Goal: Task Accomplishment & Management: Manage account settings

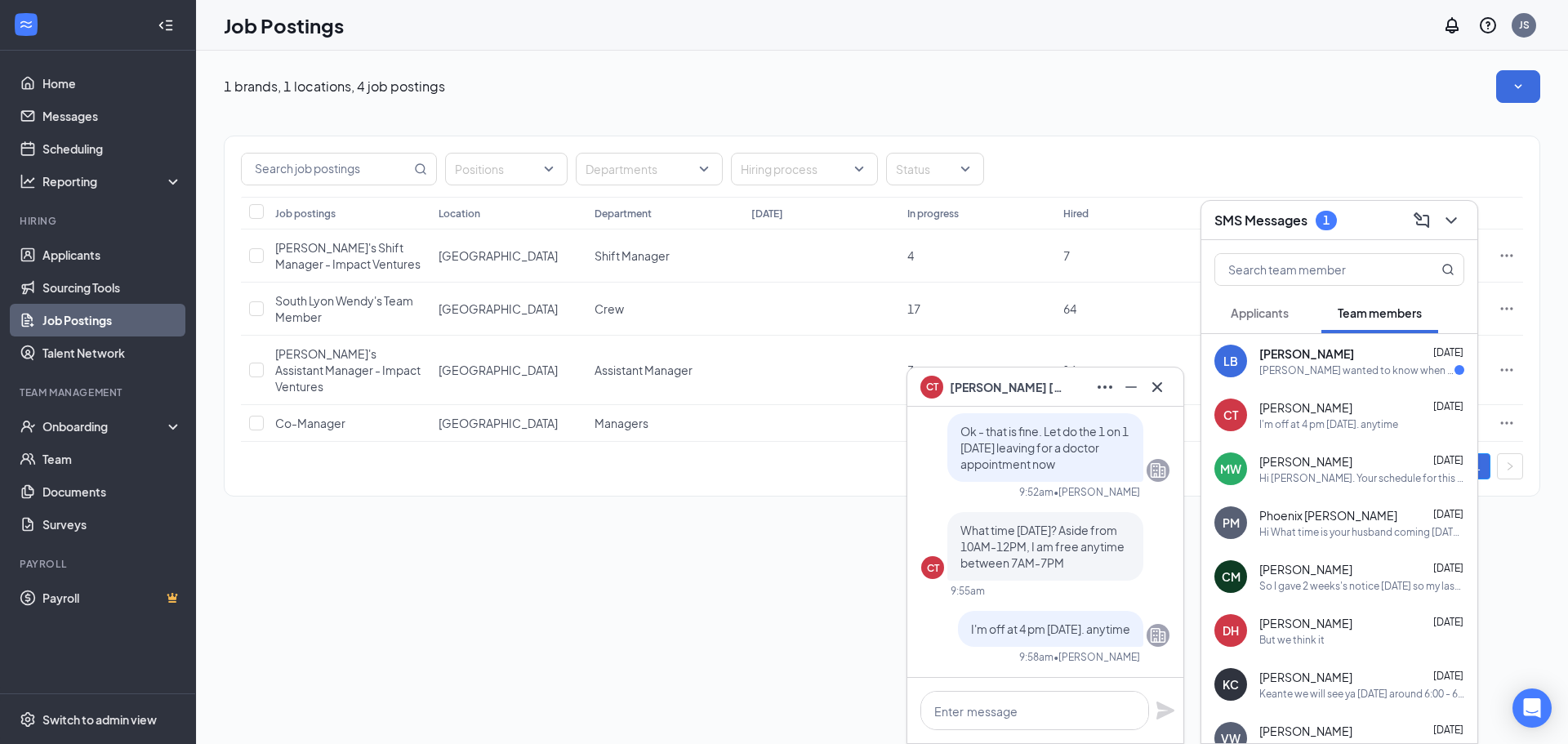
click at [1341, 364] on div "Thomas wanted to know when can he start bc he going to call the store but u lef…" at bounding box center [1356, 371] width 195 height 14
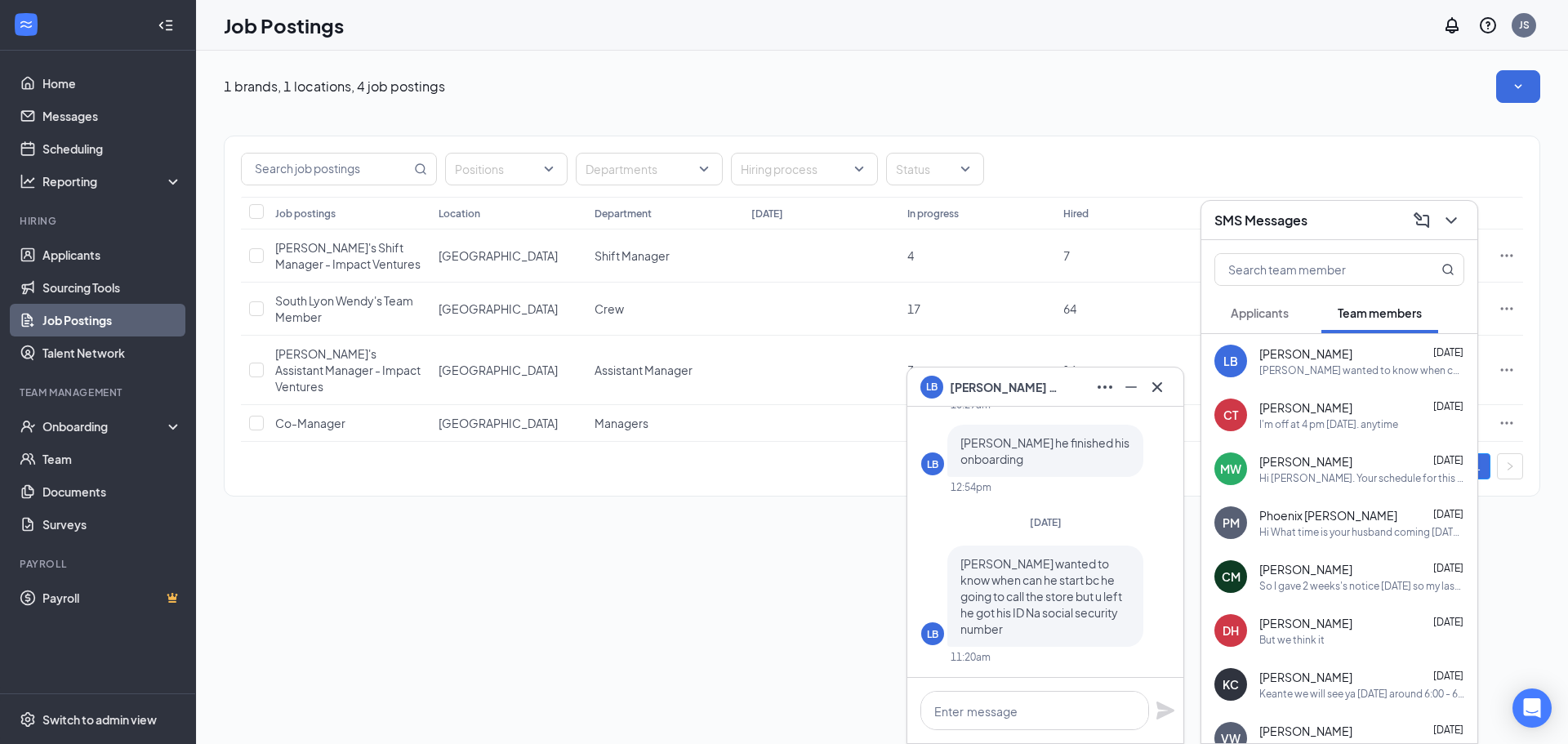
click at [1336, 459] on div "Michael Walsh Sep 15" at bounding box center [1361, 461] width 205 height 16
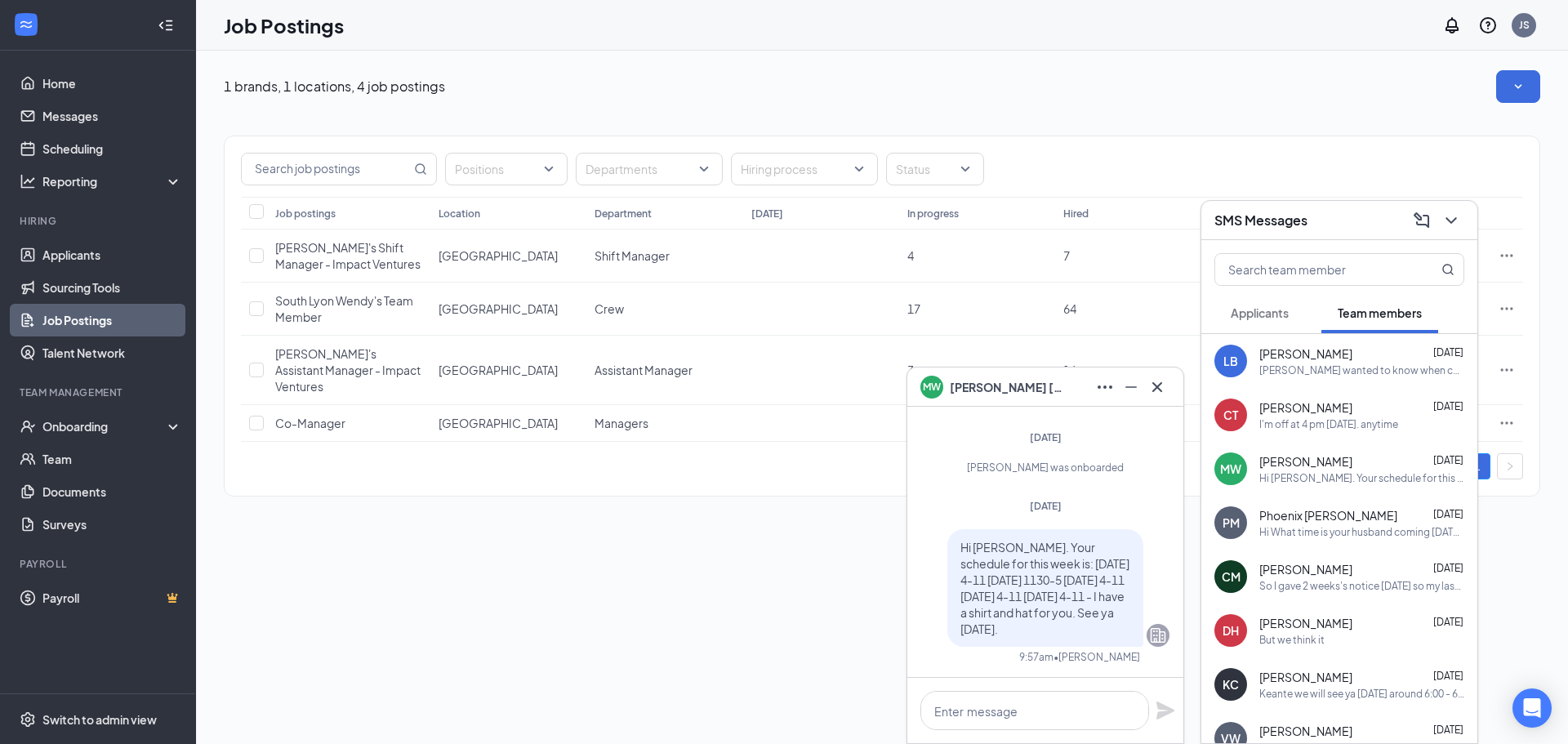
click at [993, 387] on span "Michael Walsh" at bounding box center [1007, 387] width 115 height 18
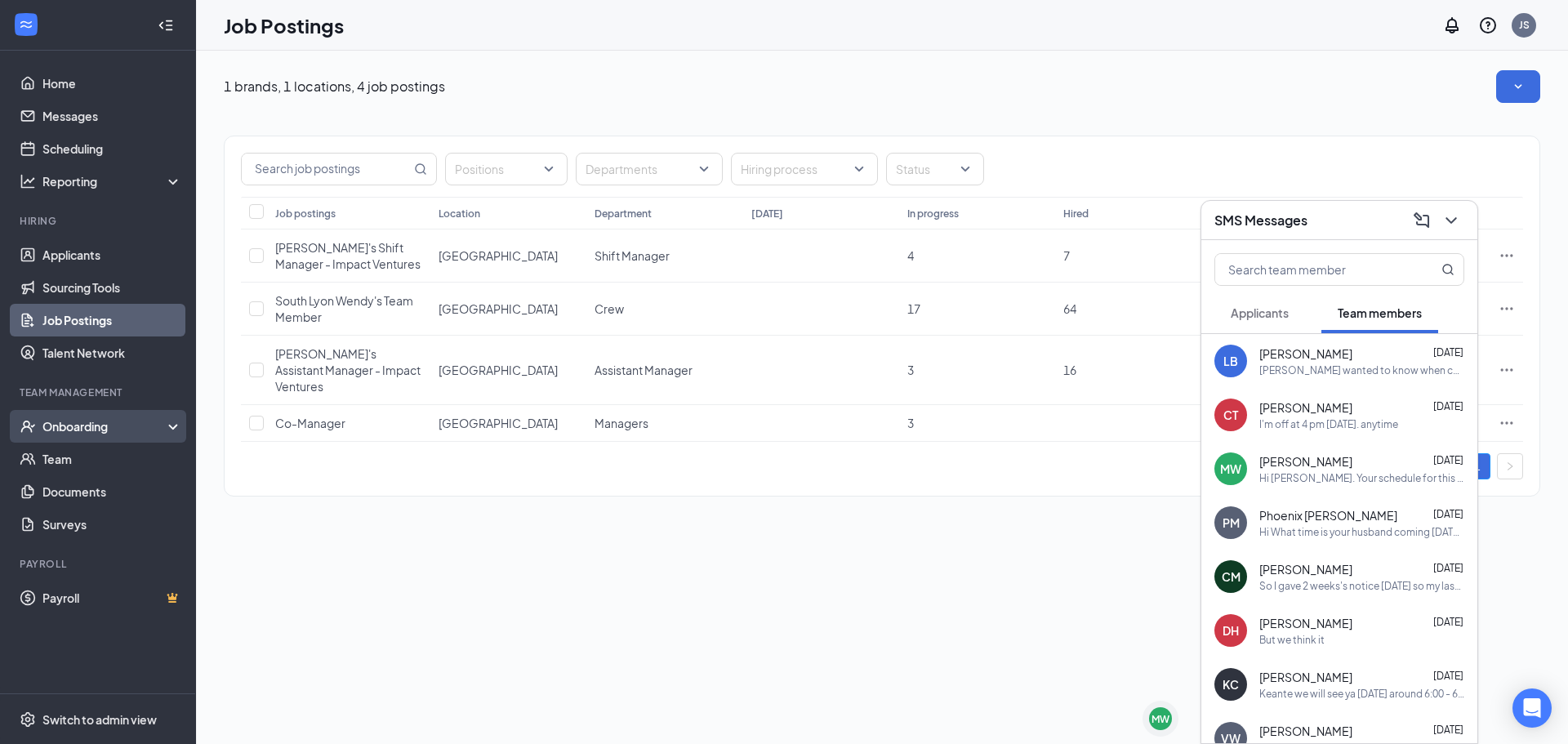
click at [151, 419] on div "Onboarding" at bounding box center [105, 426] width 126 height 16
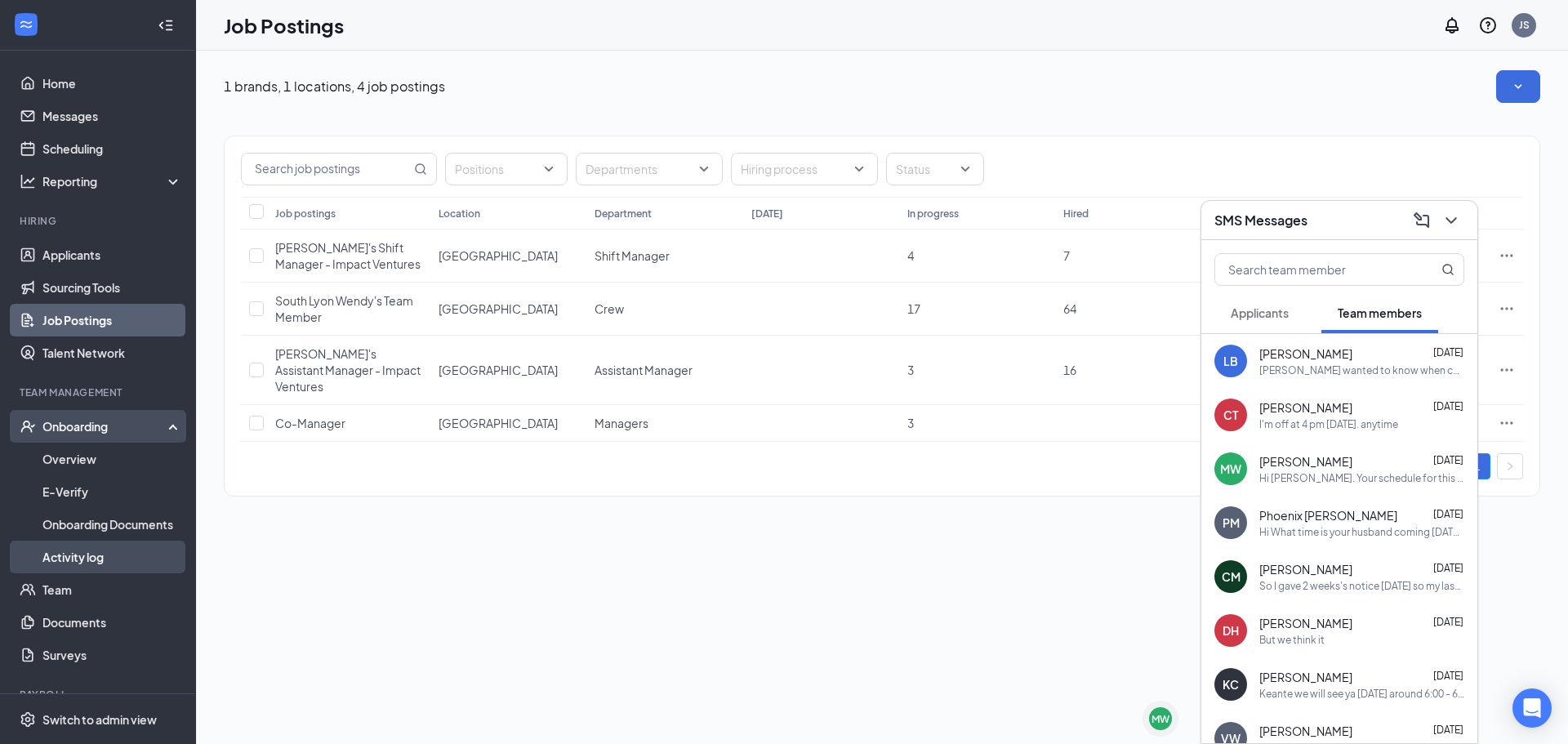
click at [112, 560] on link "Activity log" at bounding box center [112, 557] width 140 height 33
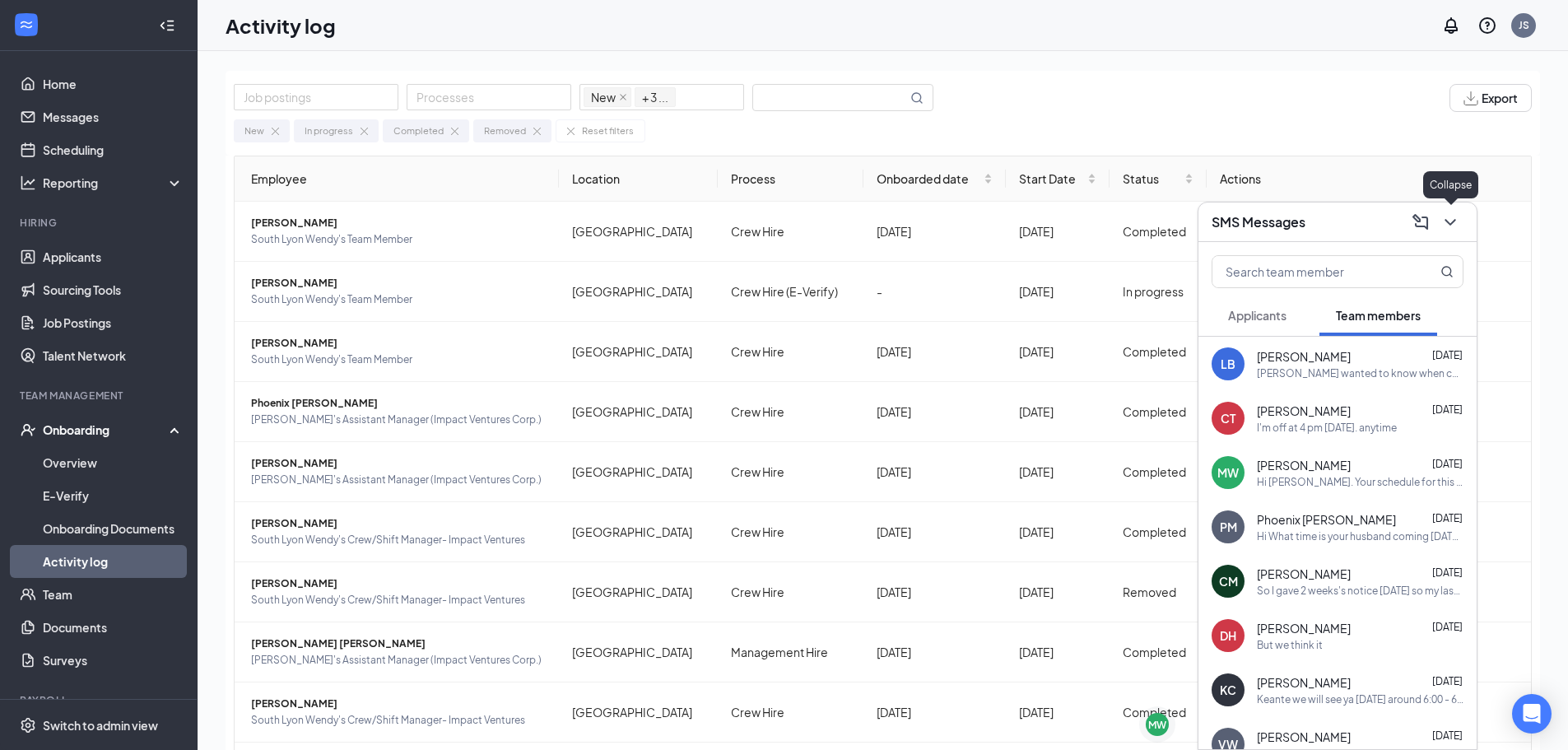
click at [1449, 221] on icon "ChevronDown" at bounding box center [1450, 222] width 10 height 7
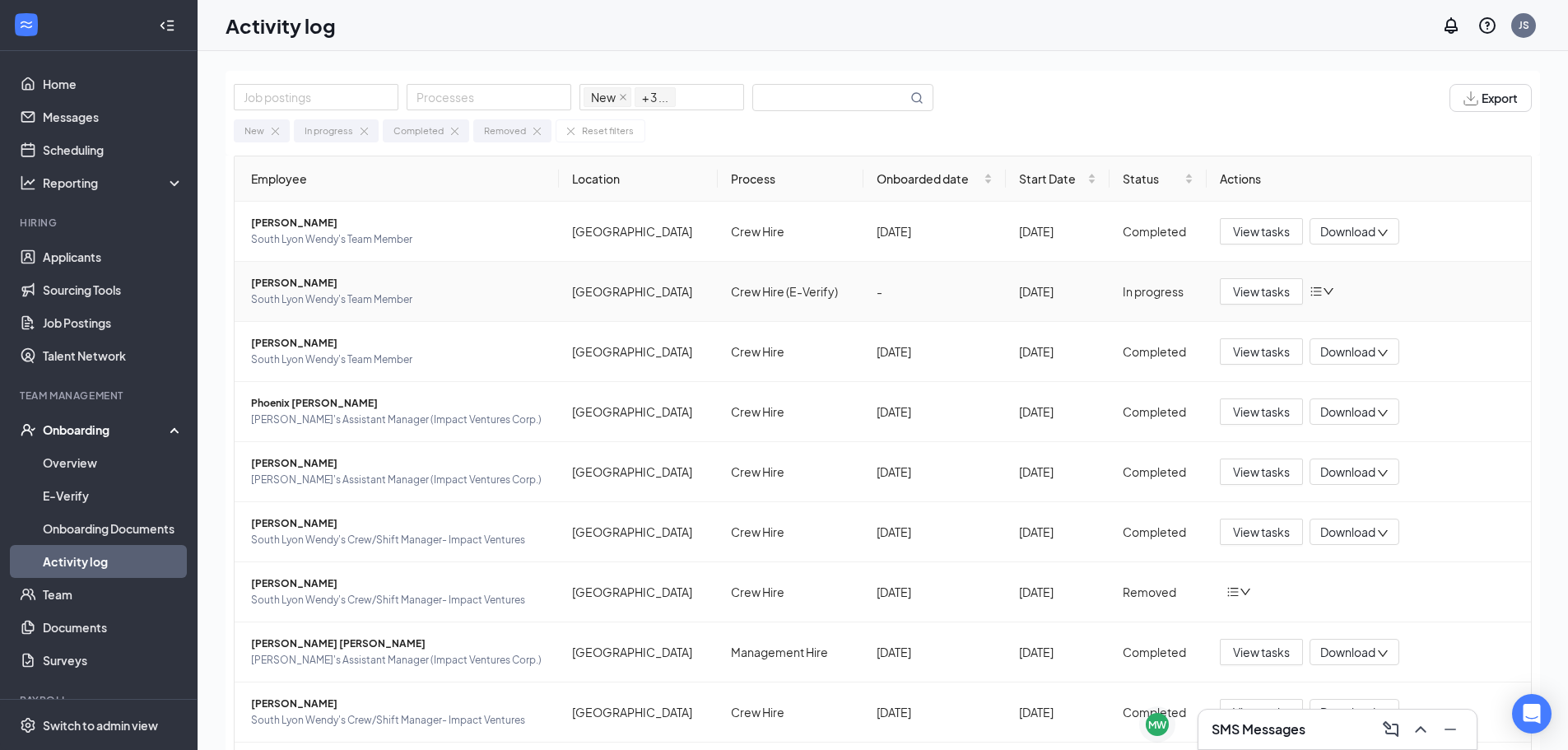
click at [1145, 296] on div "In progress" at bounding box center [1158, 291] width 72 height 18
click at [1256, 223] on span "View tasks" at bounding box center [1261, 231] width 57 height 18
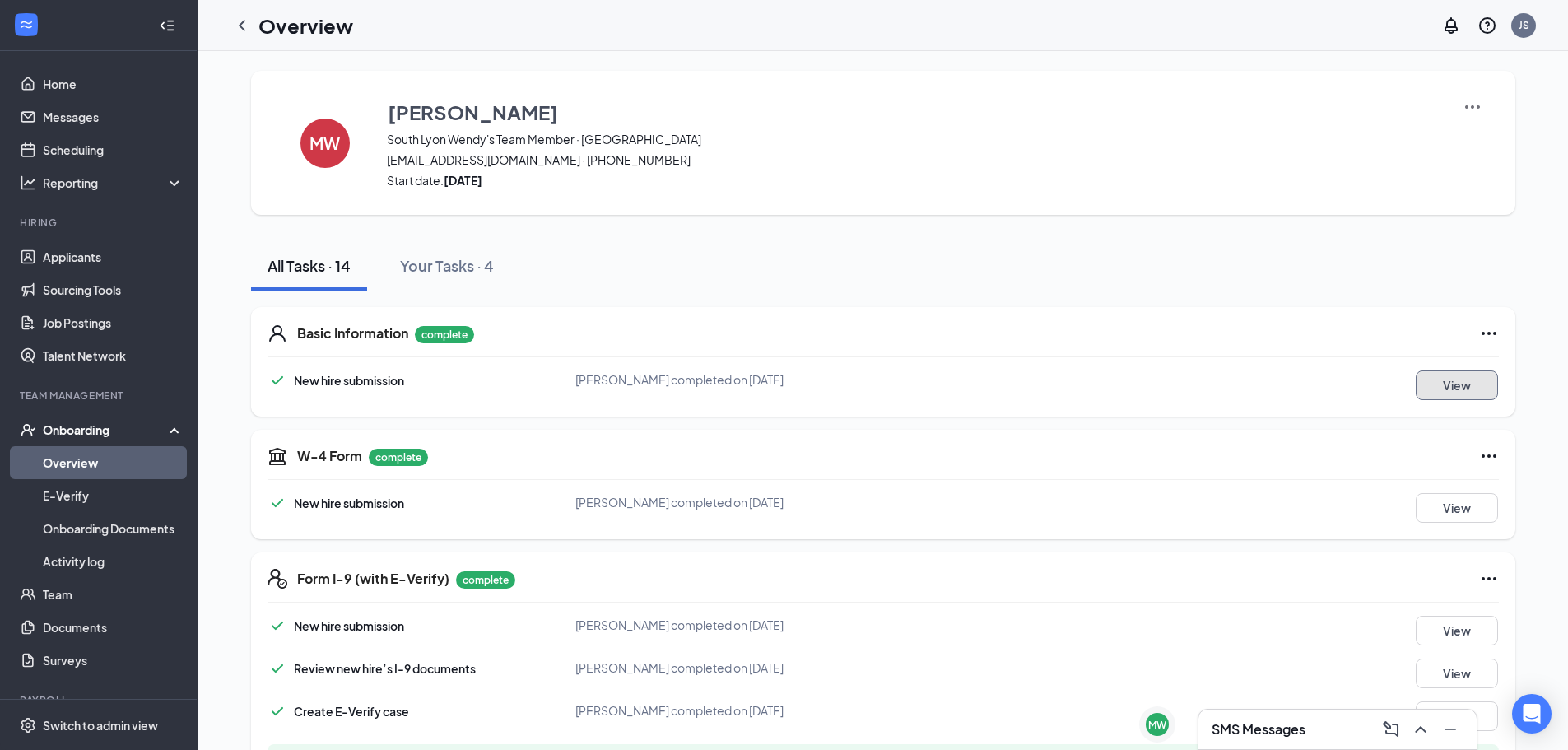
click at [1433, 386] on button "View" at bounding box center [1457, 385] width 82 height 30
